Goal: Check status: Check status

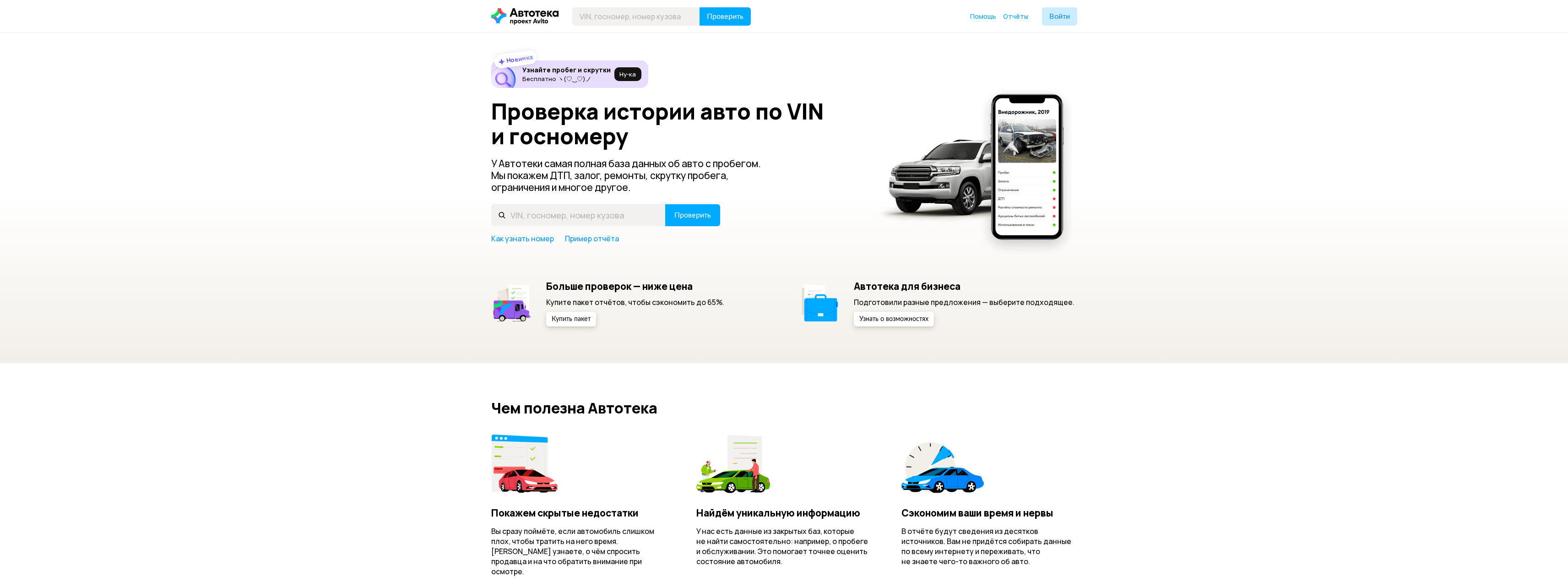
type input "Щ"
type input "О117НЕ40"
click at [665, 204] on button "Проверить" at bounding box center [693, 215] width 55 height 22
click at [546, 207] on input "text" at bounding box center [578, 215] width 175 height 22
type input "О117НЕ40"
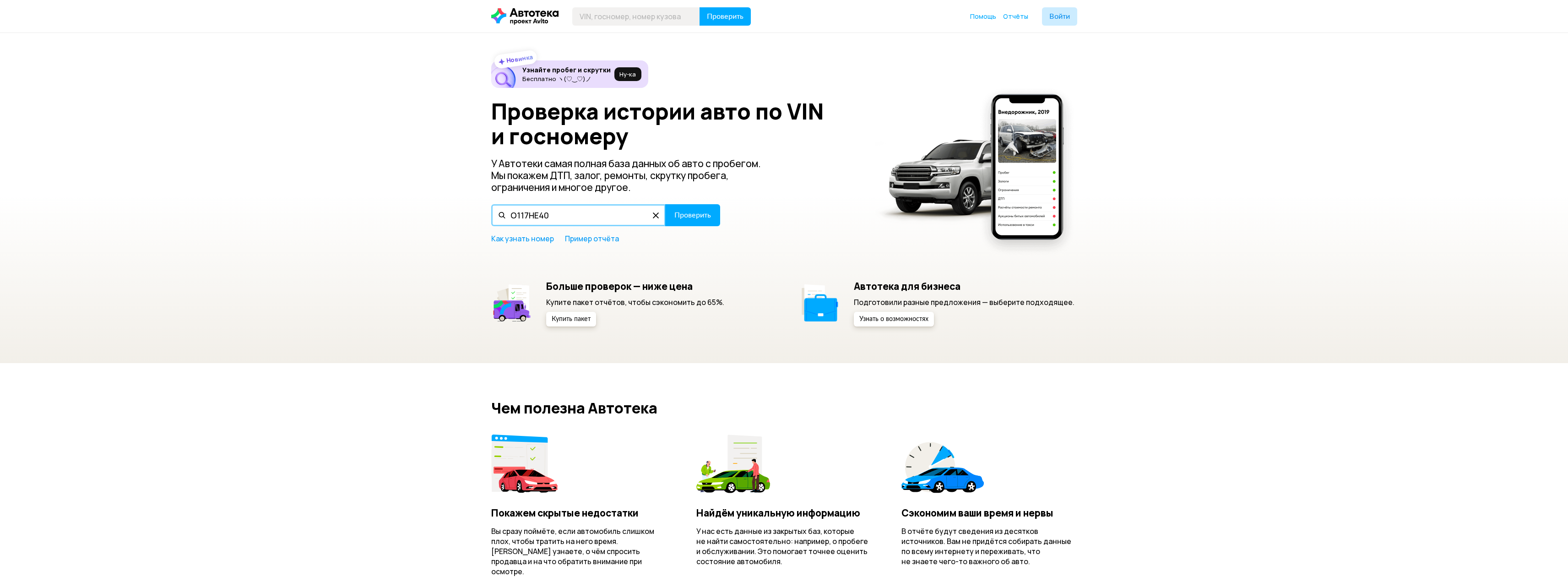
click at [517, 214] on input "О117НЕ40" at bounding box center [578, 215] width 175 height 22
click at [709, 212] on span "Проверить" at bounding box center [693, 215] width 37 height 7
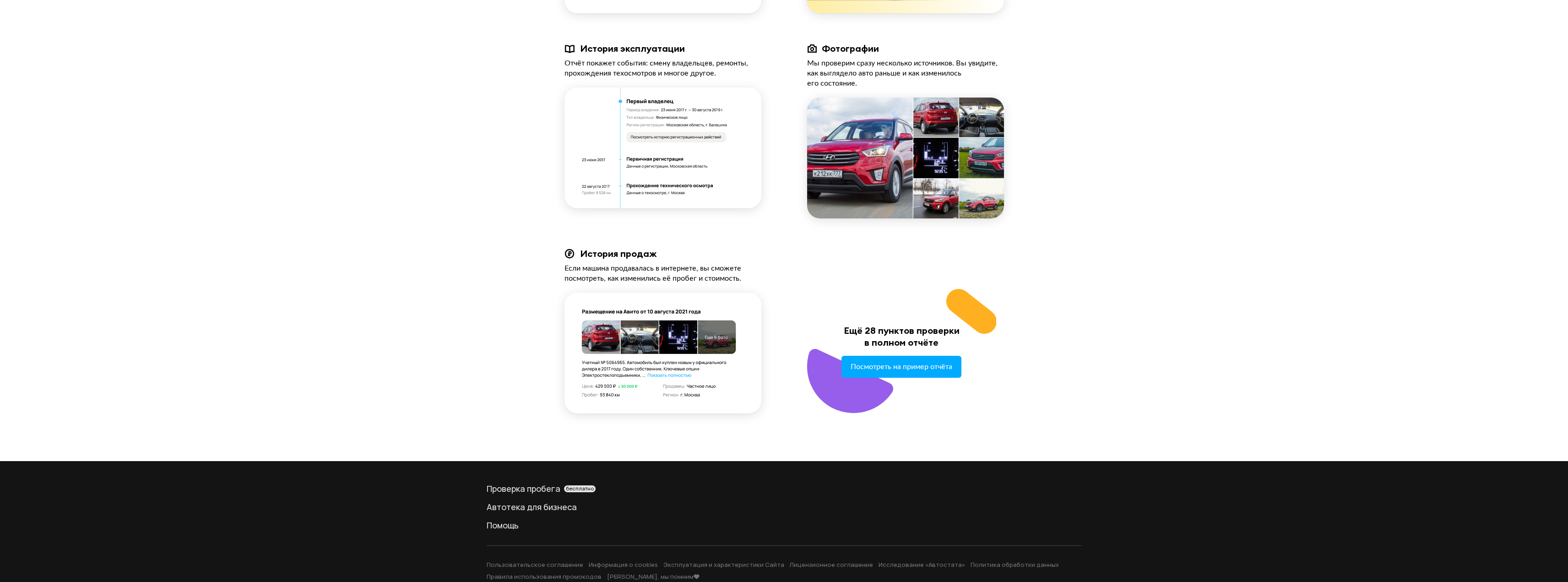
scroll to position [824, 0]
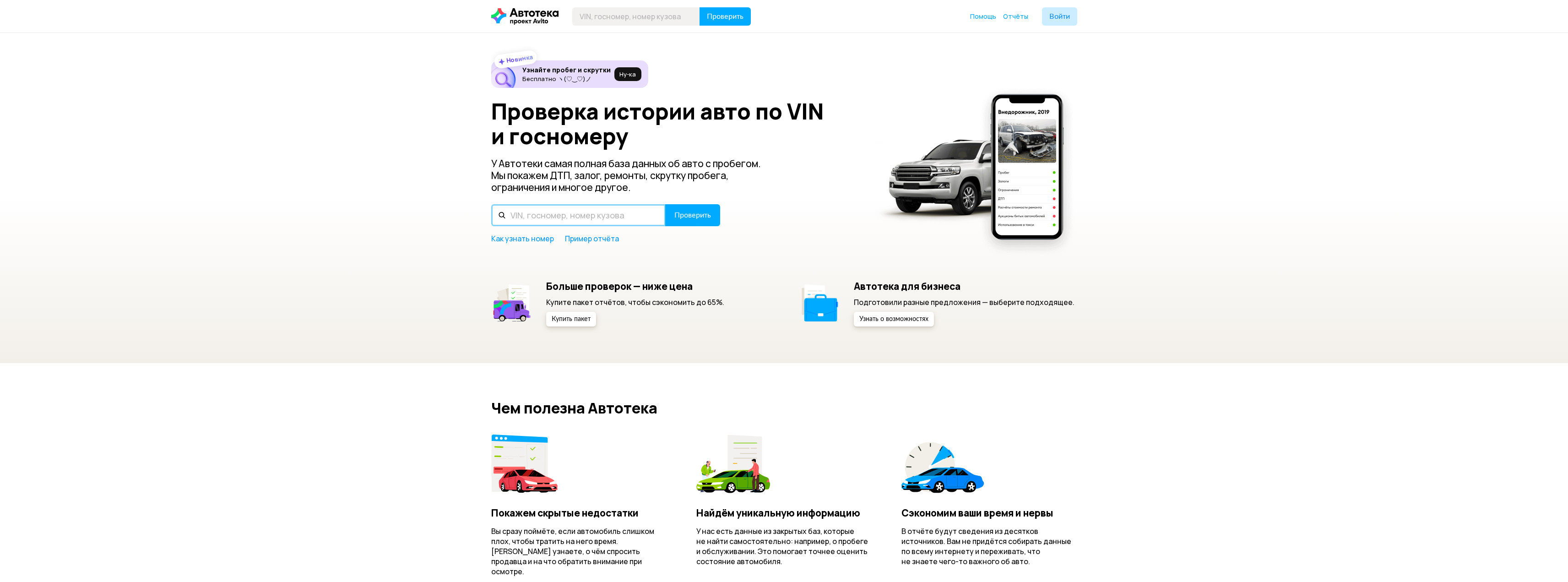
drag, startPoint x: 521, startPoint y: 211, endPoint x: 525, endPoint y: 217, distance: 7.2
click at [521, 211] on input "text" at bounding box center [578, 215] width 175 height 22
click at [518, 218] on input "О117НЕ40" at bounding box center [578, 215] width 175 height 22
type input "О217НЕ40"
click at [687, 218] on span "Проверить" at bounding box center [693, 215] width 37 height 7
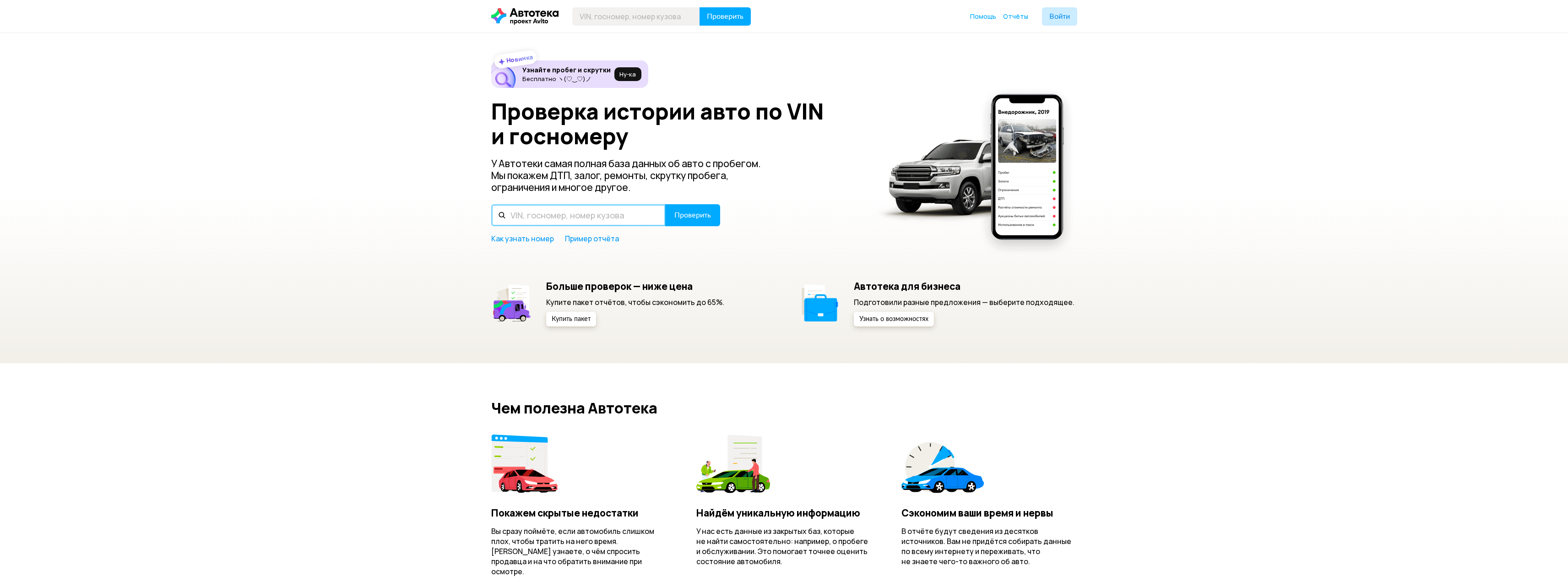
click at [523, 212] on input "text" at bounding box center [578, 215] width 175 height 22
click at [520, 215] on input "О217НЕ40" at bounding box center [578, 215] width 175 height 22
type input "О117НЕ40"
click at [701, 216] on span "Проверить" at bounding box center [693, 215] width 37 height 7
drag, startPoint x: 523, startPoint y: 210, endPoint x: 530, endPoint y: 217, distance: 9.9
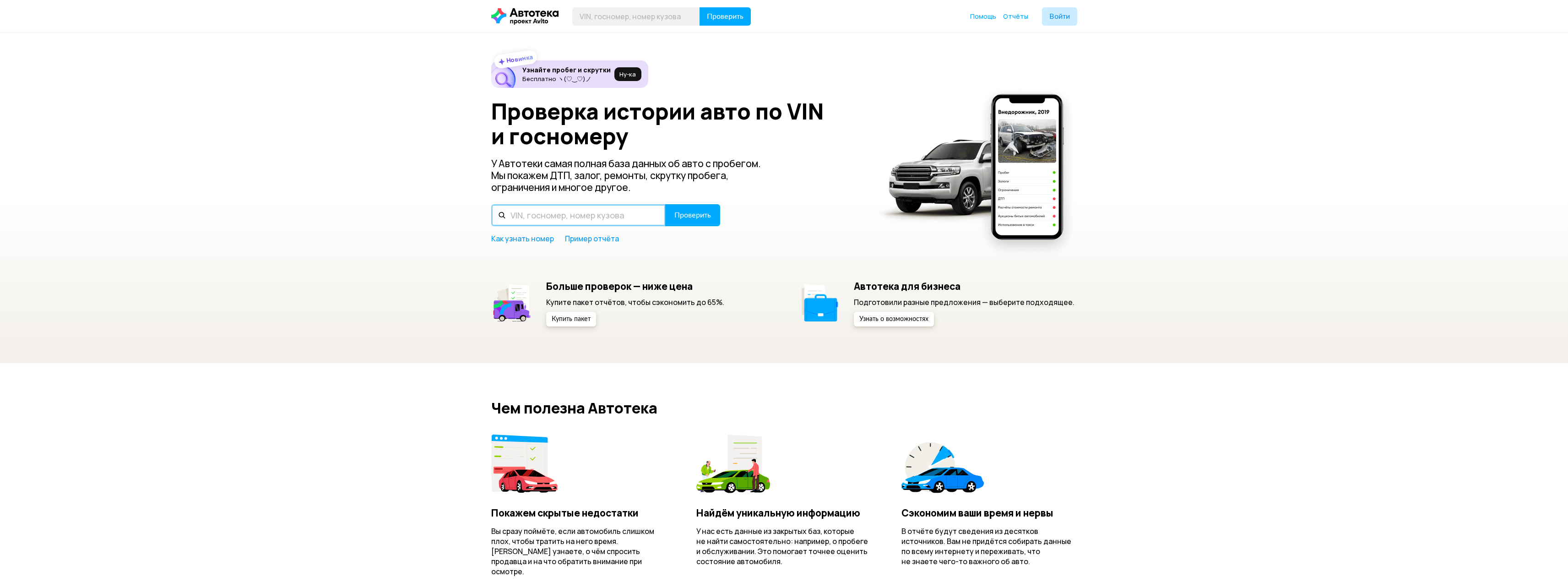
click at [524, 209] on input "text" at bounding box center [578, 215] width 175 height 22
click at [520, 216] on input "О117НЕ40" at bounding box center [578, 215] width 175 height 22
type input "О317НЕ40"
click at [665, 204] on button "Проверить" at bounding box center [693, 215] width 55 height 22
drag, startPoint x: 539, startPoint y: 211, endPoint x: 546, endPoint y: 221, distance: 12.2
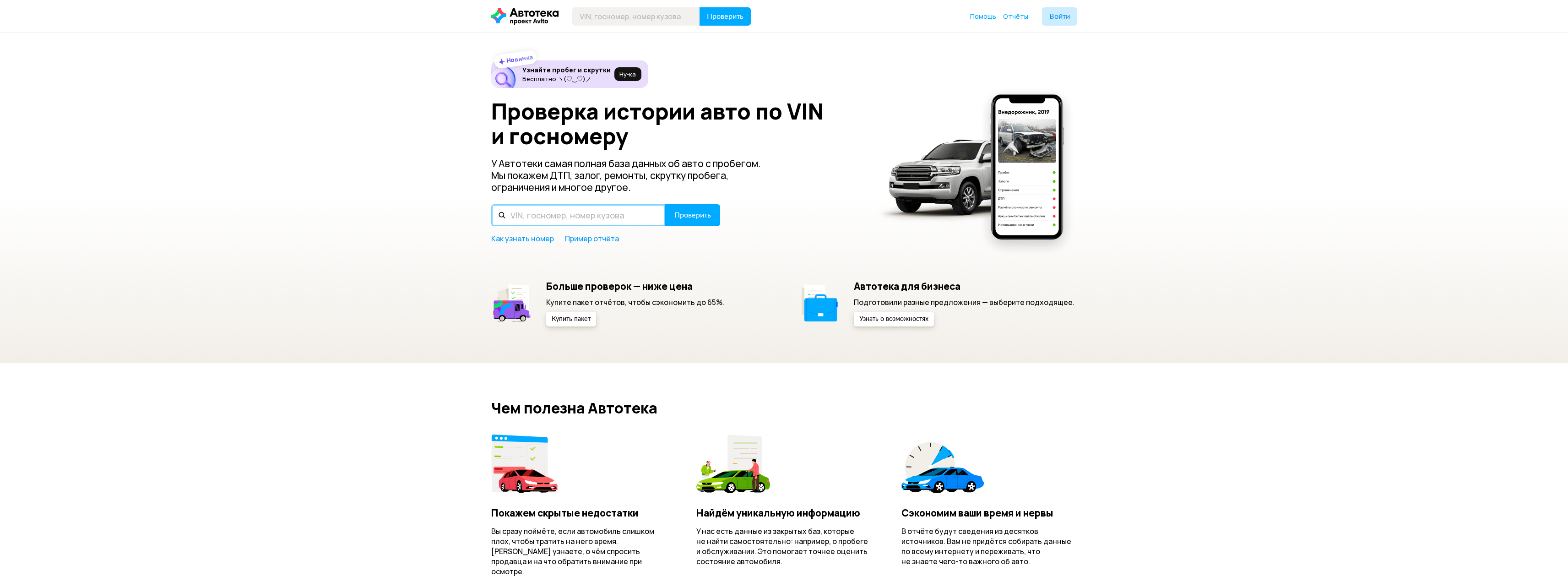
click at [539, 211] on input "text" at bounding box center [578, 215] width 175 height 22
drag, startPoint x: 564, startPoint y: 219, endPoint x: 478, endPoint y: 219, distance: 86.0
click at [478, 219] on div "Новинка Узнайте пробег и скрутки Бесплатно ヽ(♡‿♡)ノ Ну‑ка Проверка истории авто …" at bounding box center [784, 198] width 1568 height 330
click at [516, 216] on input "О117НЕ40" at bounding box center [578, 215] width 175 height 22
click at [521, 217] on input "О117НЕ40" at bounding box center [578, 215] width 175 height 22
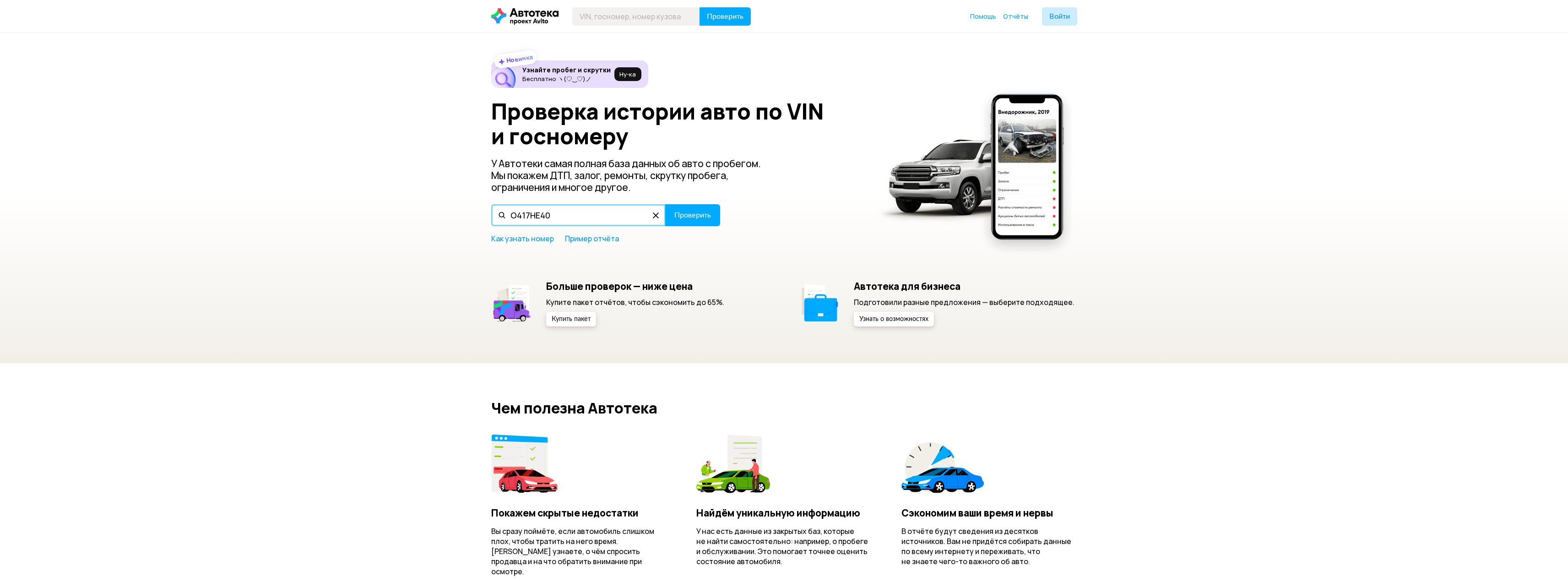
type input "О417НЕ40"
click at [665, 204] on button "Проверить" at bounding box center [693, 215] width 55 height 22
click at [524, 223] on input "text" at bounding box center [578, 215] width 175 height 22
paste input "О117НЕ40"
drag, startPoint x: 517, startPoint y: 217, endPoint x: 509, endPoint y: 216, distance: 8.1
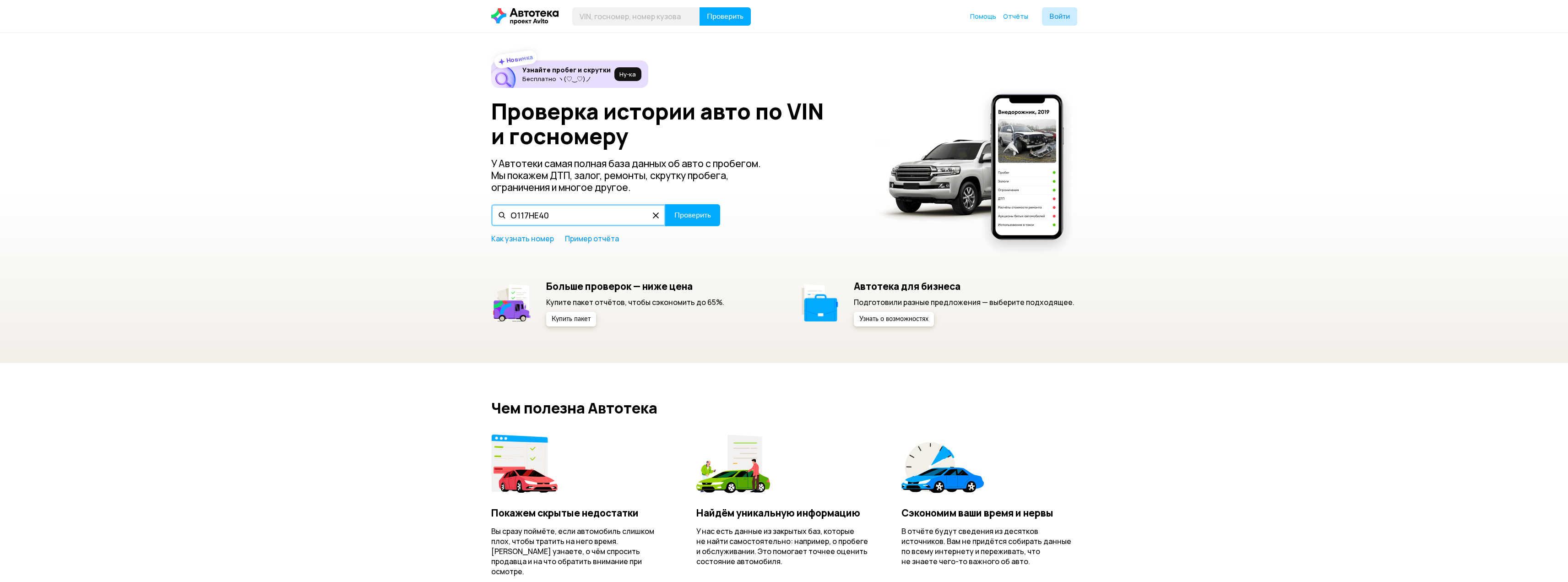
click at [509, 216] on input "О117НЕ40" at bounding box center [578, 215] width 175 height 22
type input "С117НЕ40"
click at [687, 218] on span "Проверить" at bounding box center [693, 215] width 37 height 7
click at [520, 209] on input "text" at bounding box center [578, 215] width 175 height 22
